Goal: Information Seeking & Learning: Learn about a topic

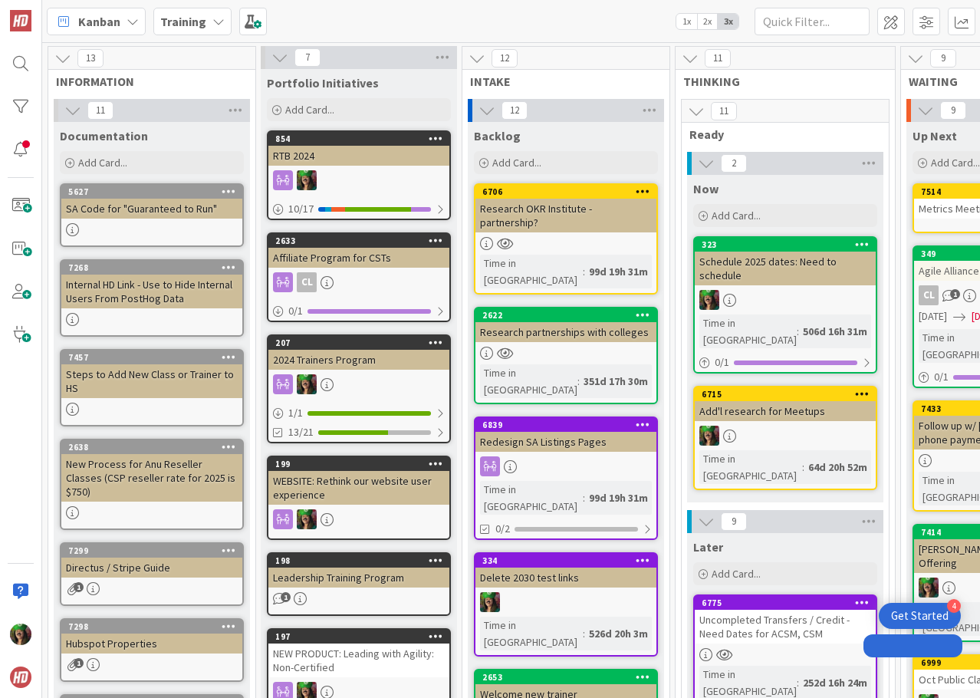
click at [104, 232] on div at bounding box center [151, 229] width 181 height 13
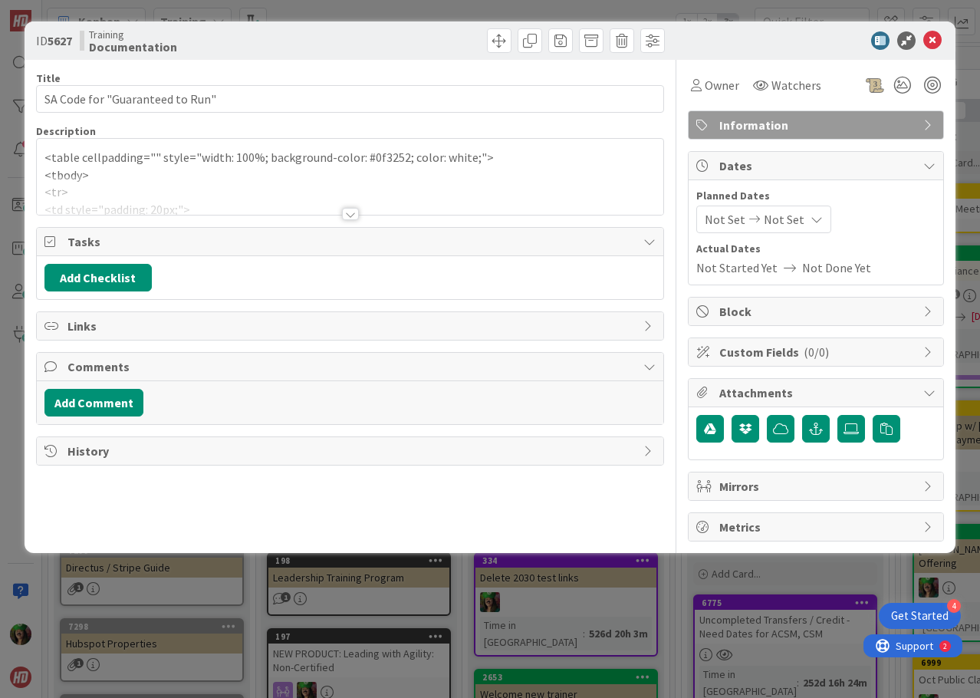
click at [53, 167] on div "<table cellpadding="" style="width: 100%; background-color: #0f3252; color: whi…" at bounding box center [350, 177] width 627 height 76
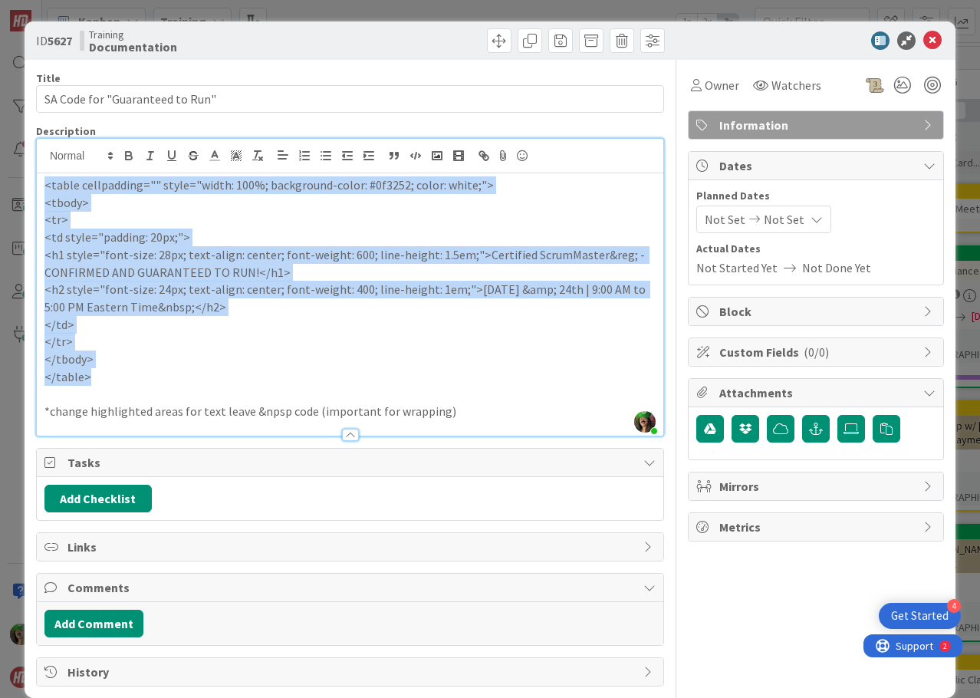
drag, startPoint x: 46, startPoint y: 184, endPoint x: 143, endPoint y: 373, distance: 212.3
click at [143, 373] on div "<table cellpadding="" style="width: 100%; background-color: #0f3252; color: whi…" at bounding box center [350, 304] width 627 height 262
copy div "<table cellpadding="" style="width: 100%; background-color: #0f3252; color: whi…"
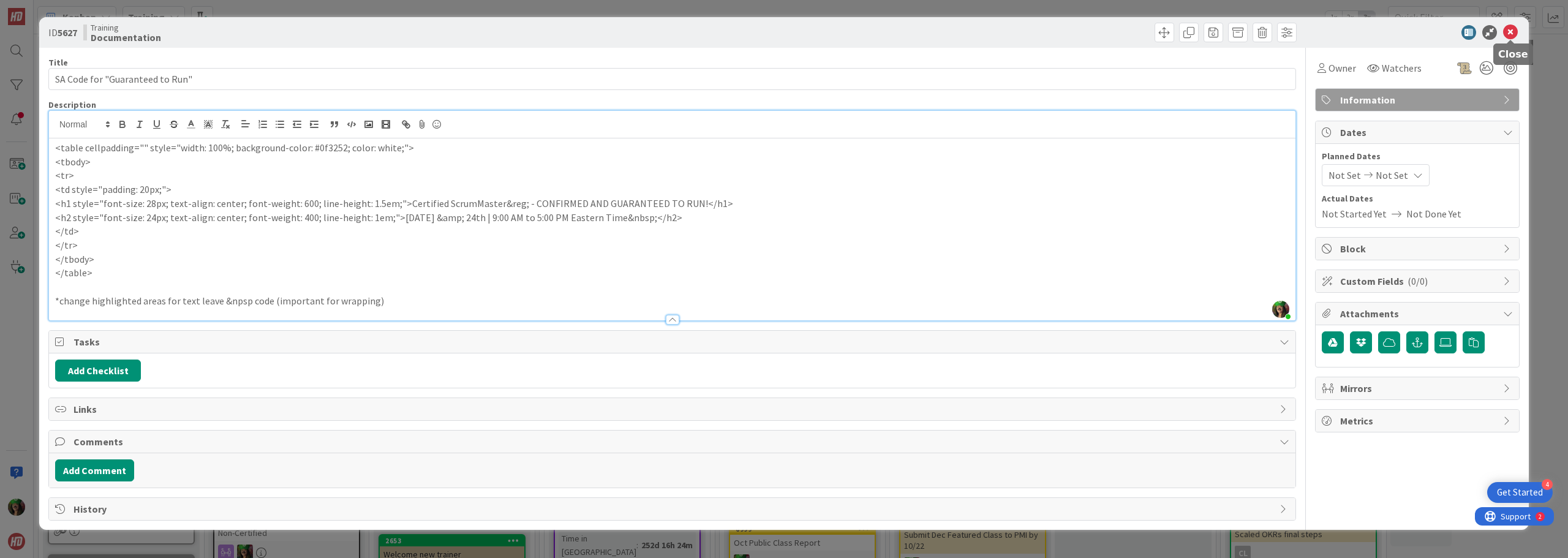
click at [782, 33] on icon at bounding box center [1510, 32] width 14 height 14
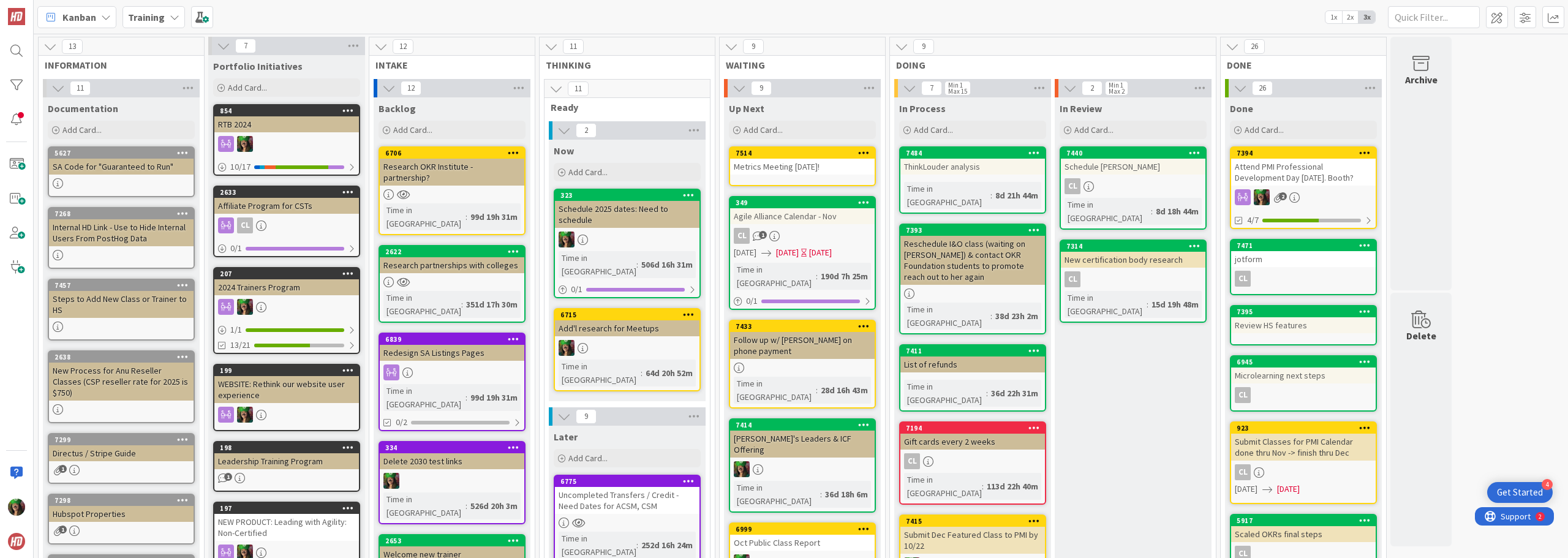
click at [151, 22] on b "Training" at bounding box center [146, 17] width 37 height 12
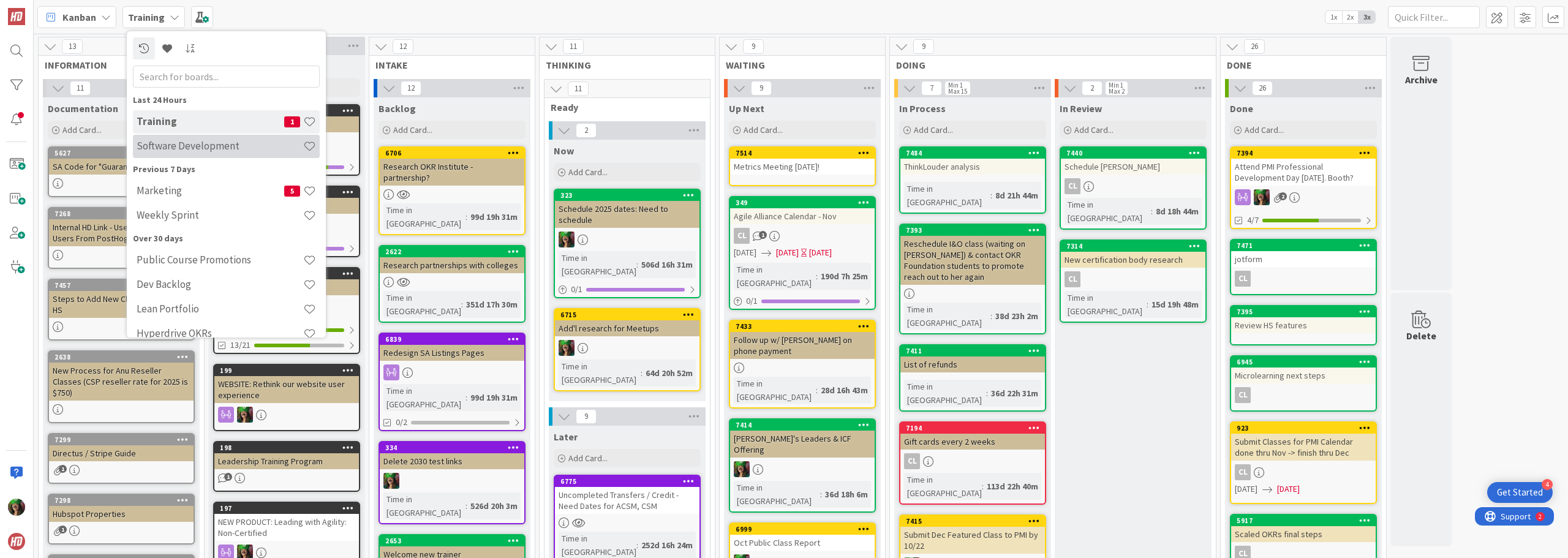
click at [182, 151] on h4 "Software Development" at bounding box center [220, 145] width 167 height 12
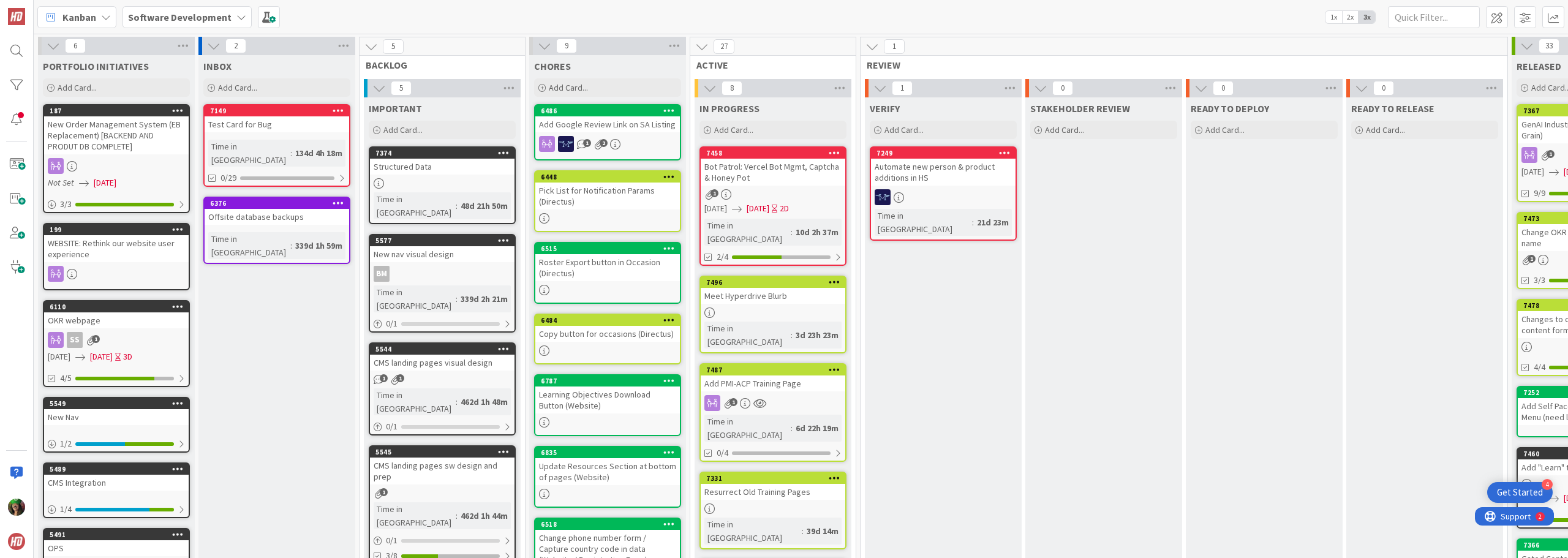
click at [782, 18] on div "Kanban Software Development 1x 2x 3x" at bounding box center [800, 17] width 1534 height 34
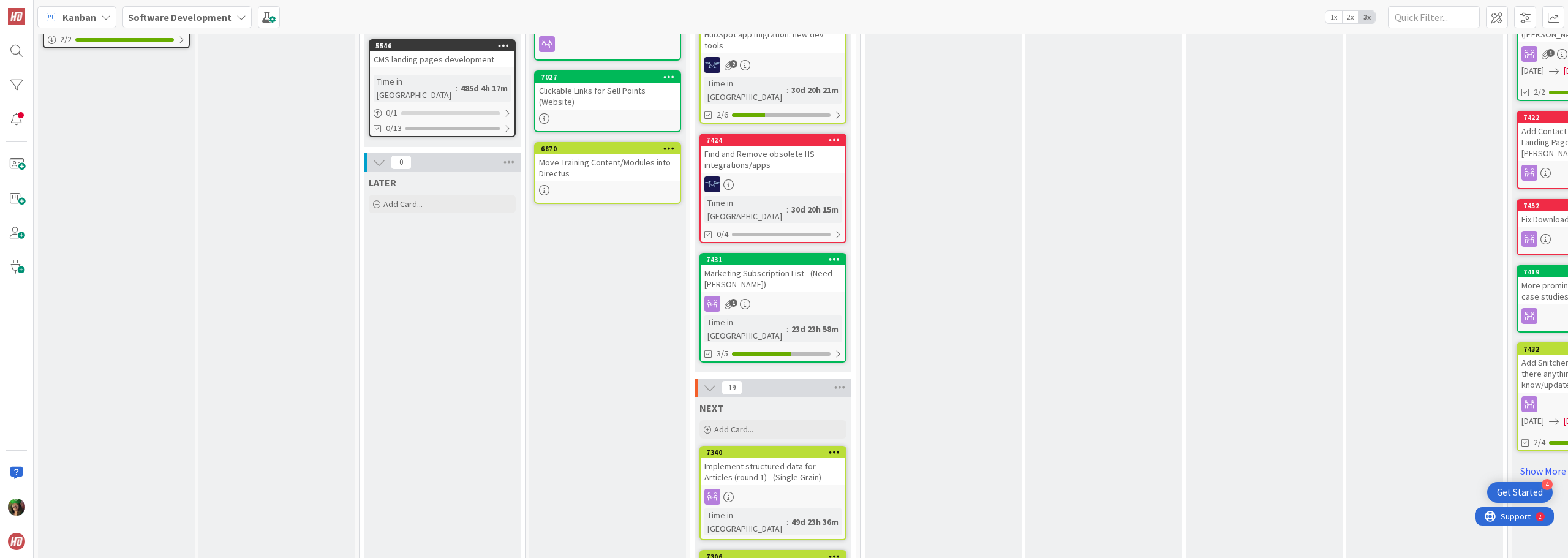
scroll to position [551, 0]
